Goal: Information Seeking & Learning: Learn about a topic

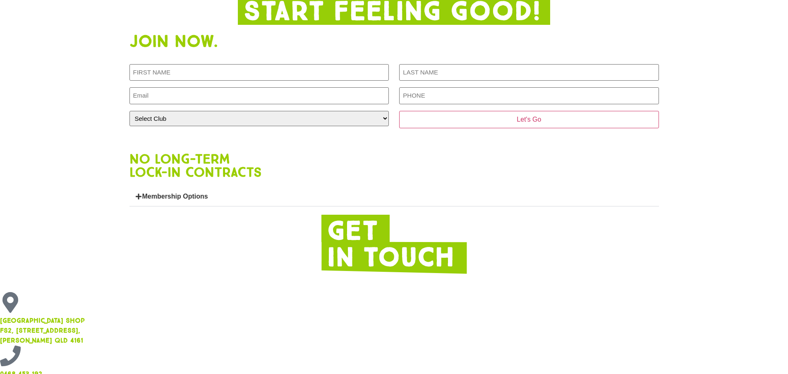
scroll to position [878, 0]
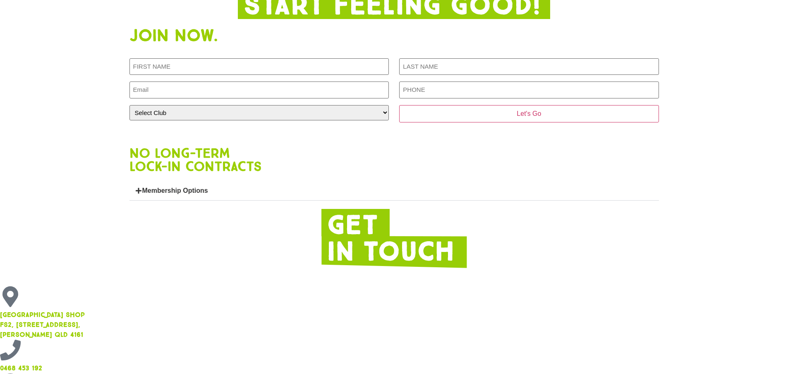
click at [154, 194] on link "Membership Options" at bounding box center [175, 190] width 66 height 7
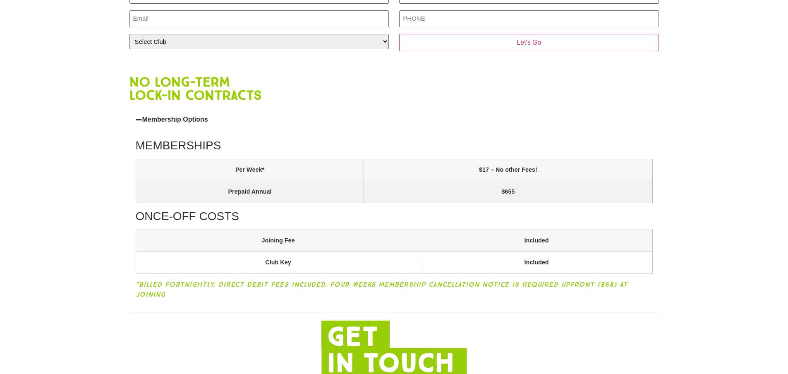
scroll to position [960, 0]
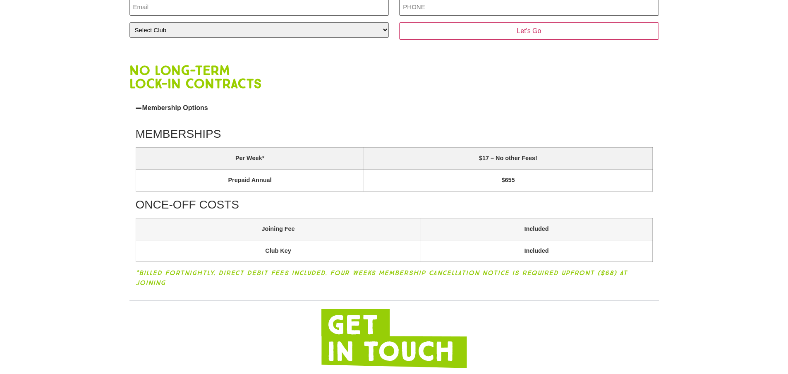
click at [268, 170] on th "Per Week*" at bounding box center [250, 159] width 228 height 22
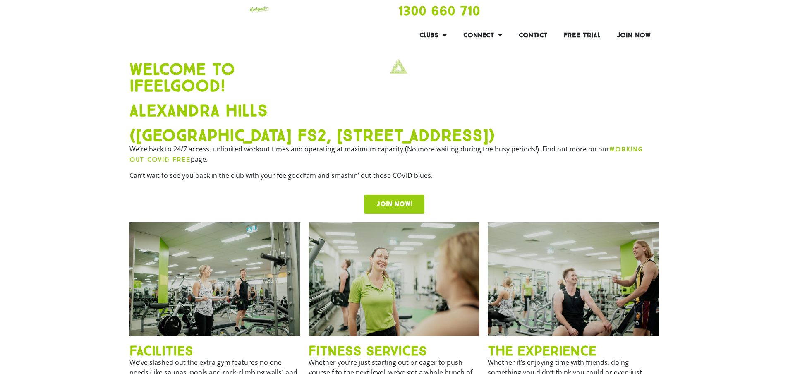
scroll to position [0, 0]
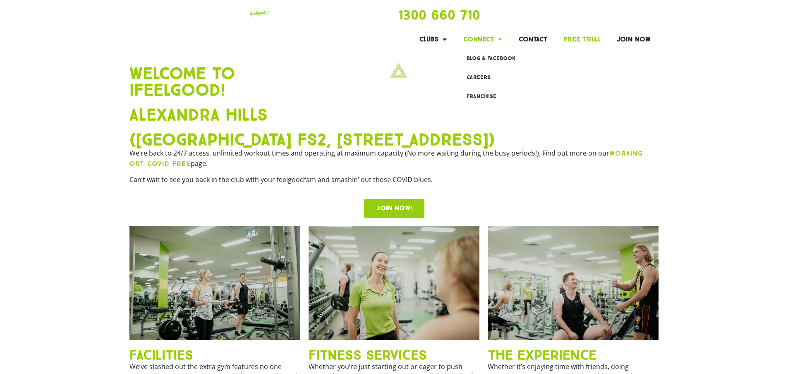
click at [587, 38] on link "Free Trial" at bounding box center [582, 39] width 53 height 19
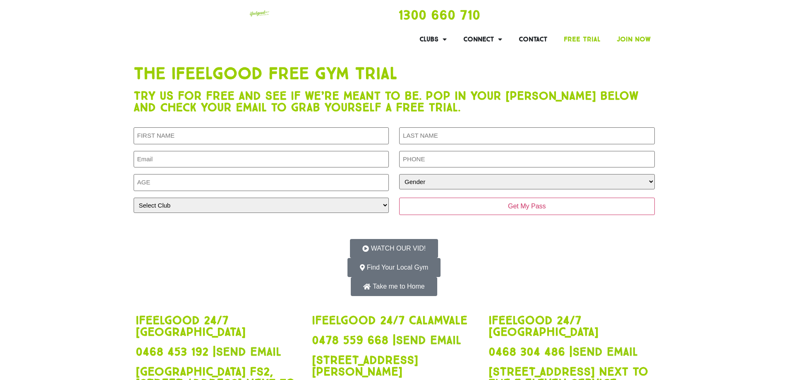
click at [643, 35] on link "Join Now" at bounding box center [634, 39] width 50 height 19
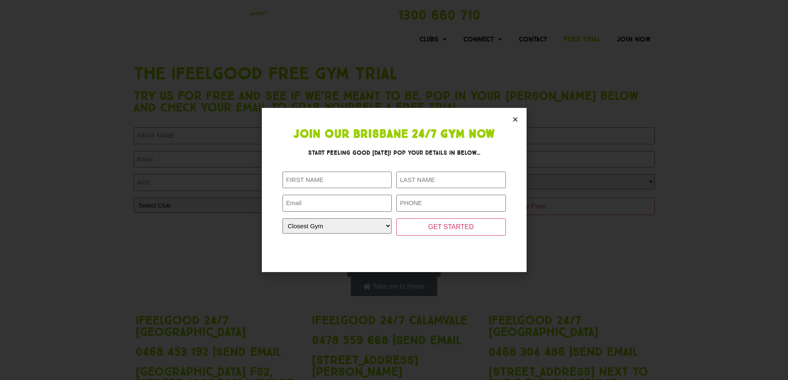
click at [513, 120] on icon "Close" at bounding box center [515, 119] width 6 height 6
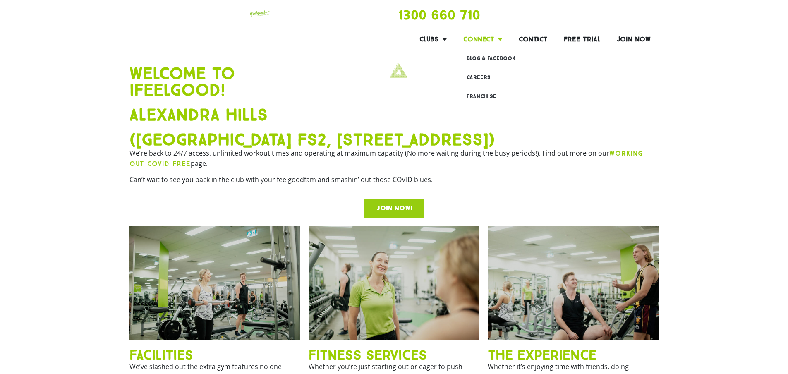
click at [483, 41] on link "Connect" at bounding box center [482, 39] width 55 height 19
click at [481, 39] on link "Connect" at bounding box center [482, 39] width 55 height 19
click at [623, 41] on link "Join Now" at bounding box center [634, 39] width 50 height 19
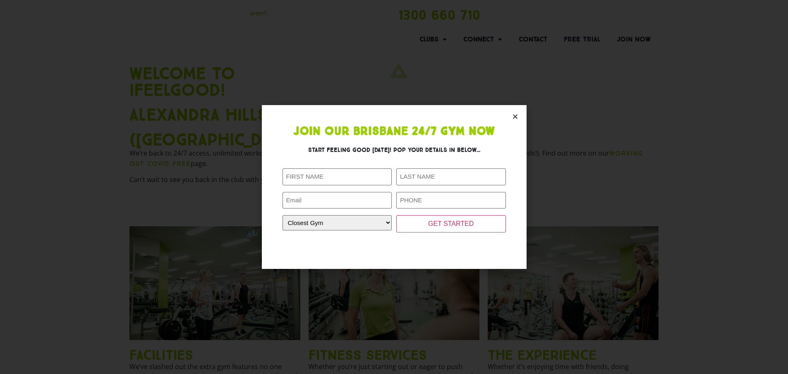
click at [513, 115] on icon "Close" at bounding box center [515, 116] width 6 height 6
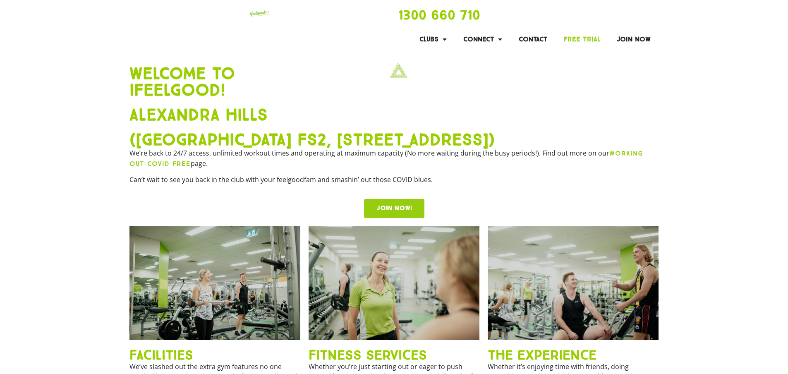
click at [567, 38] on link "Free Trial" at bounding box center [582, 39] width 53 height 19
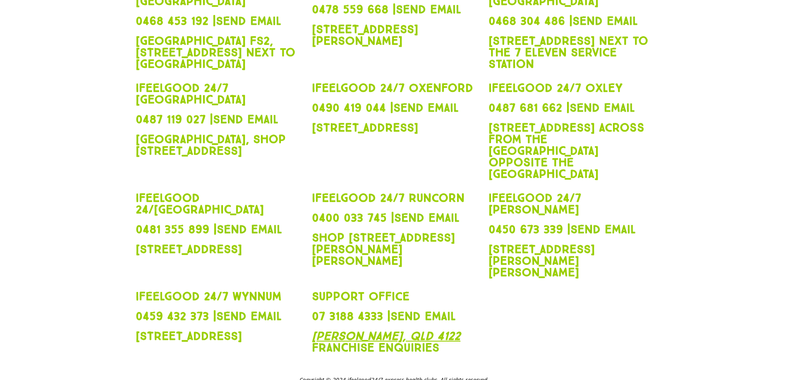
scroll to position [401, 0]
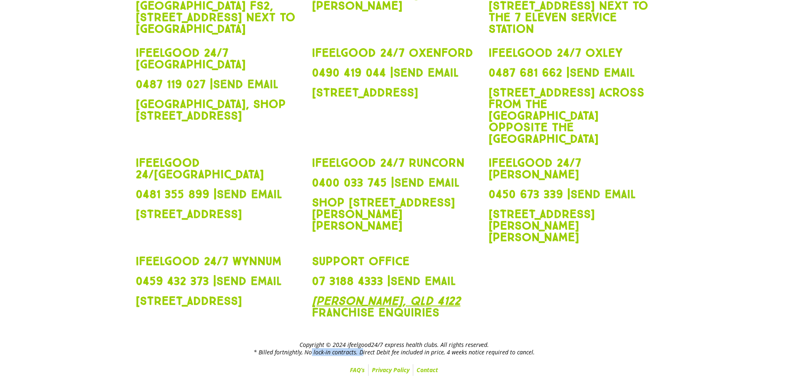
drag, startPoint x: 308, startPoint y: 354, endPoint x: 361, endPoint y: 355, distance: 53.0
click at [361, 355] on h2 "Copyright © 2024 ifeelgood24/7 express health clubs. All rights reserved. * Bil…" at bounding box center [395, 348] width 530 height 15
drag, startPoint x: 445, startPoint y: 353, endPoint x: 377, endPoint y: 356, distance: 68.3
click at [377, 356] on h2 "Copyright © 2024 ifeelgood24/7 express health clubs. All rights reserved. * Bil…" at bounding box center [395, 348] width 530 height 15
click at [359, 370] on link "FAQ’s" at bounding box center [358, 371] width 22 height 12
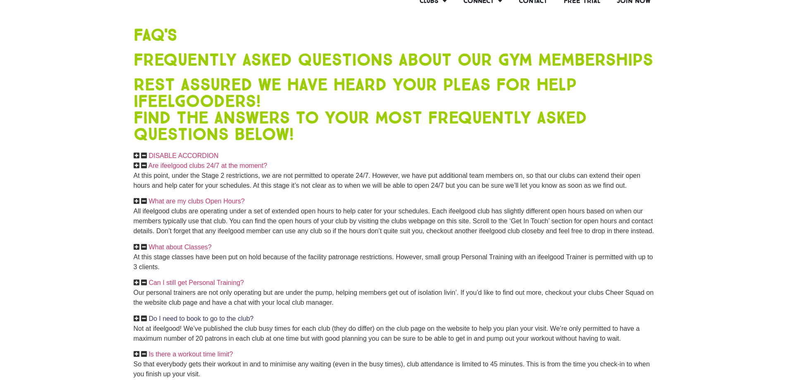
scroll to position [83, 0]
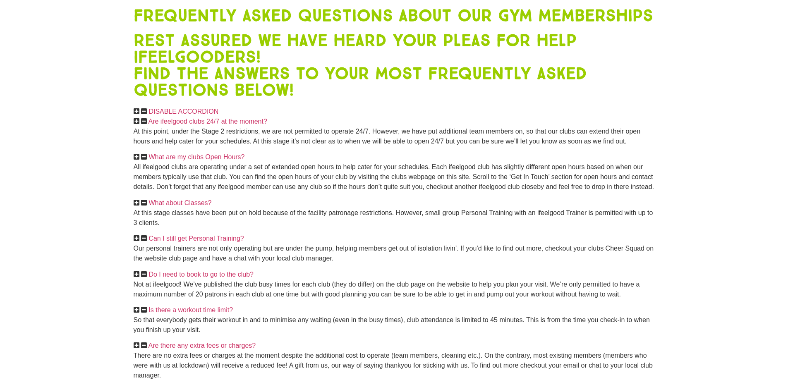
click at [138, 242] on icon at bounding box center [137, 238] width 6 height 7
click at [135, 242] on icon at bounding box center [137, 238] width 6 height 7
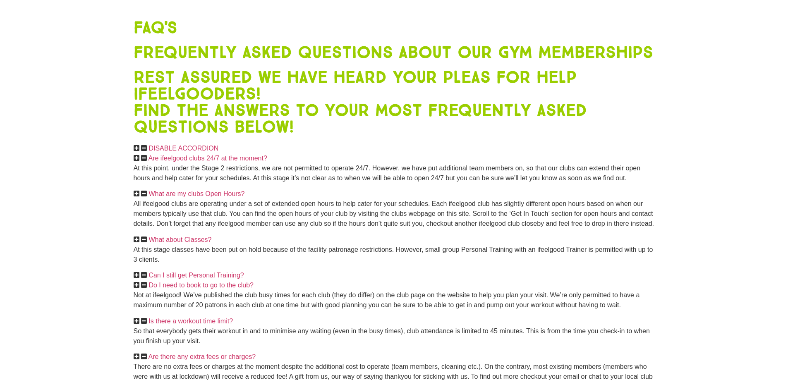
scroll to position [0, 0]
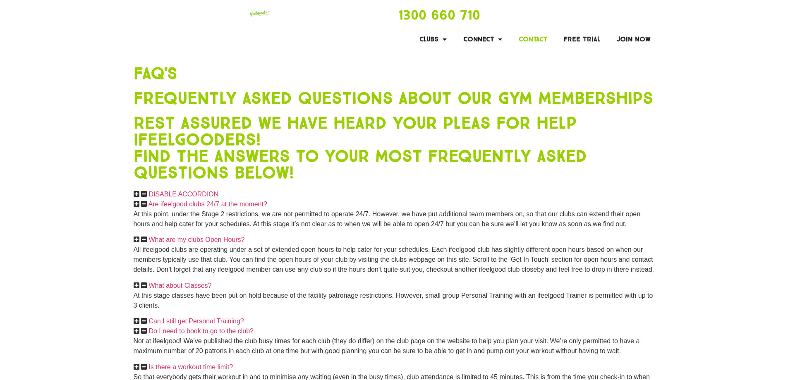
click at [533, 38] on link "Contact" at bounding box center [533, 39] width 45 height 19
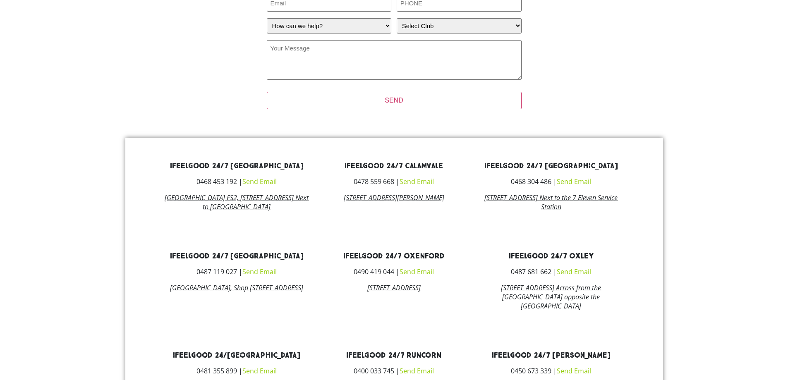
scroll to position [290, 0]
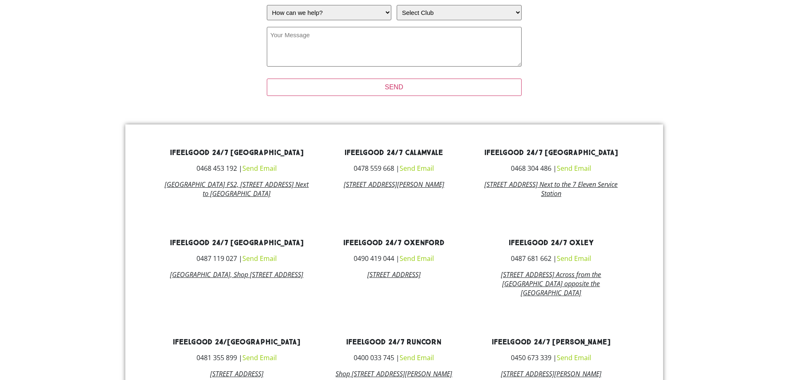
click at [187, 198] on link "[GEOGRAPHIC_DATA] FS2, [STREET_ADDRESS] Next to [GEOGRAPHIC_DATA]" at bounding box center [237, 189] width 144 height 18
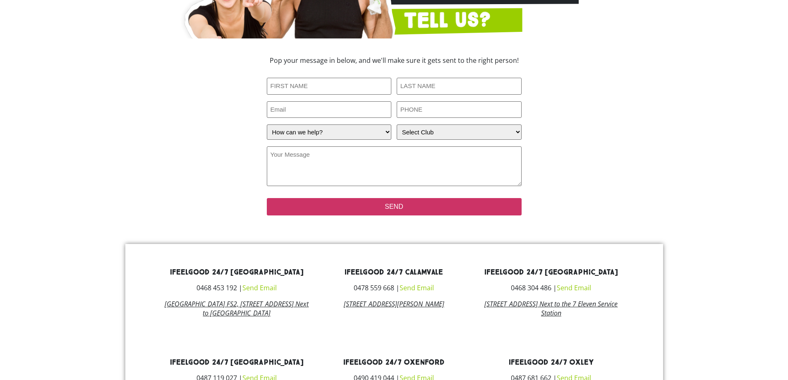
scroll to position [0, 0]
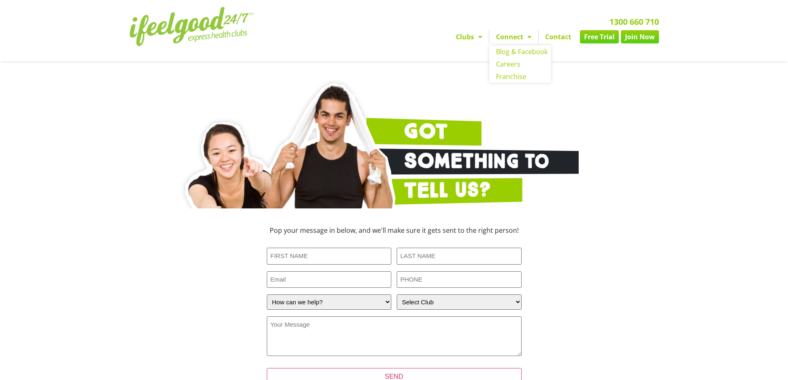
click at [514, 40] on link "Connect" at bounding box center [514, 36] width 49 height 13
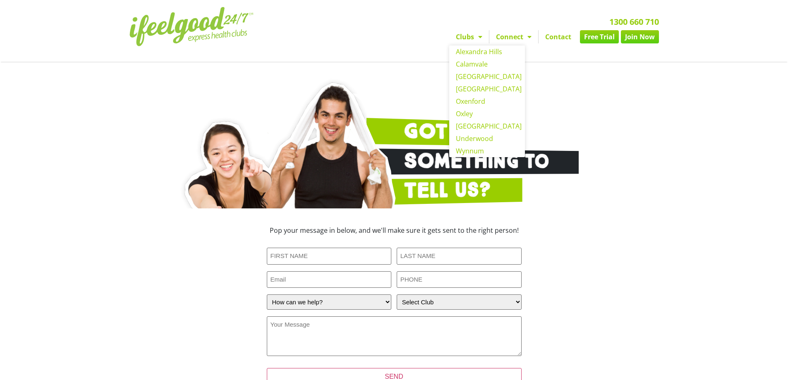
click at [470, 38] on link "Clubs" at bounding box center [469, 36] width 40 height 13
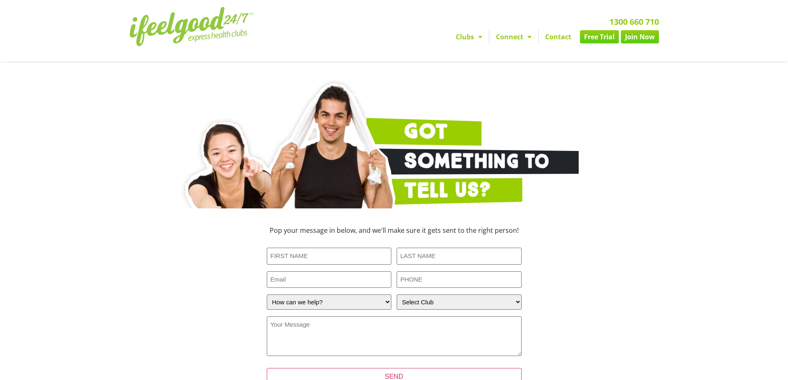
click at [470, 38] on link "Clubs" at bounding box center [469, 36] width 40 height 13
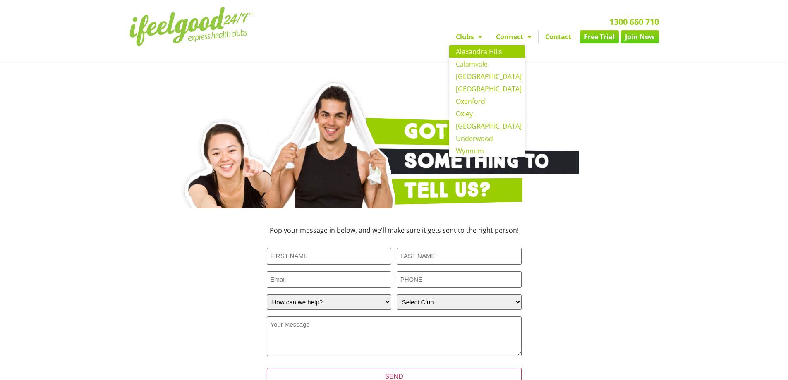
click at [476, 52] on link "Alexandra Hills" at bounding box center [487, 52] width 76 height 12
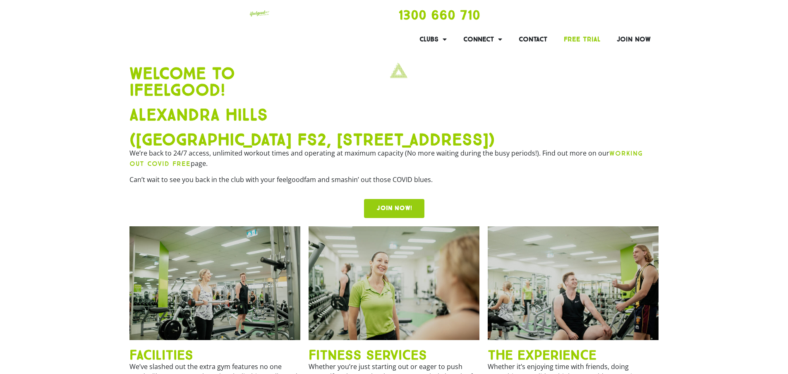
click at [587, 43] on link "Free Trial" at bounding box center [582, 39] width 53 height 19
click at [634, 39] on link "Join Now" at bounding box center [634, 39] width 50 height 19
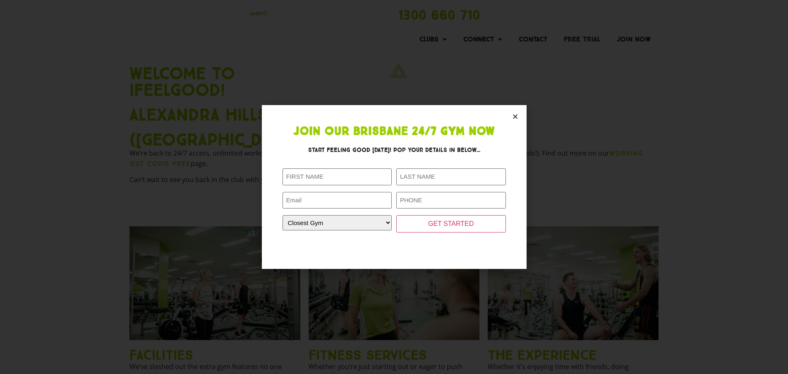
click at [513, 117] on icon "Close" at bounding box center [515, 116] width 6 height 6
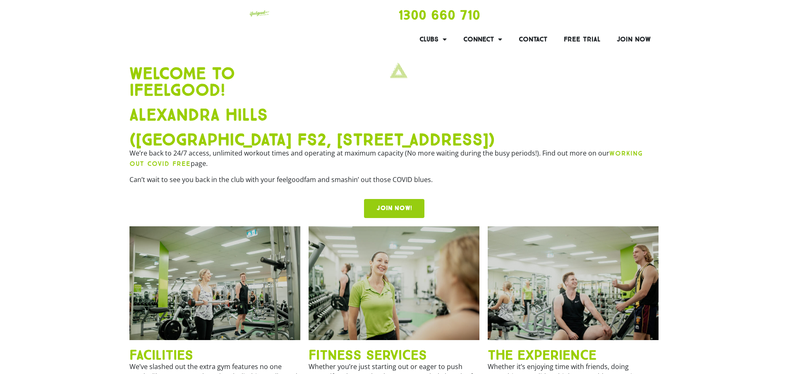
click at [86, 222] on section "Alexandra Hills ([GEOGRAPHIC_DATA][STREET_ADDRESS]) We’re back to 24/7 access, …" at bounding box center [394, 163] width 780 height 120
